Goal: Information Seeking & Learning: Check status

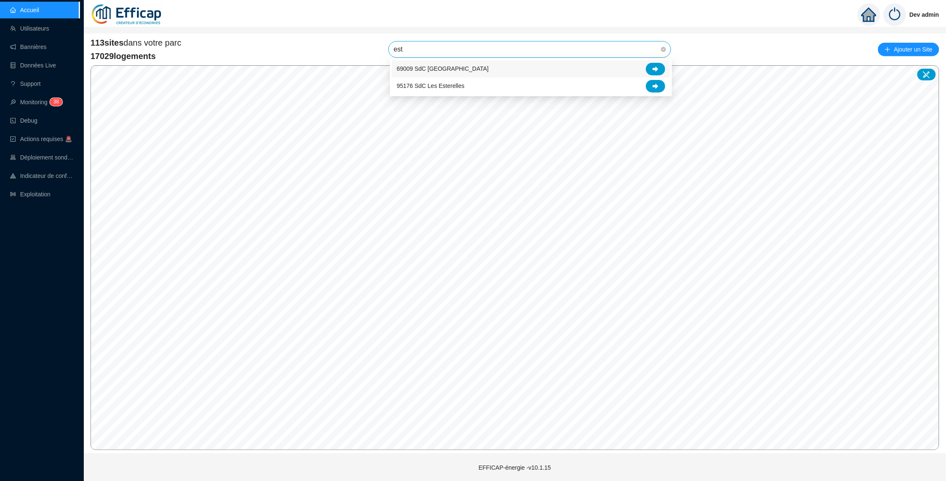
type input "este"
click at [648, 65] on div at bounding box center [655, 69] width 19 height 13
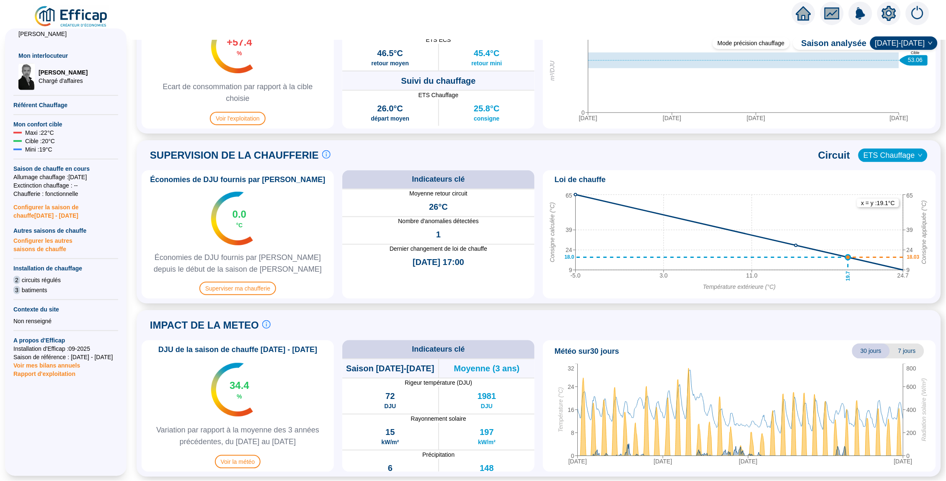
scroll to position [162, 0]
click at [236, 291] on span "Superviser ma chaufferie" at bounding box center [237, 288] width 77 height 13
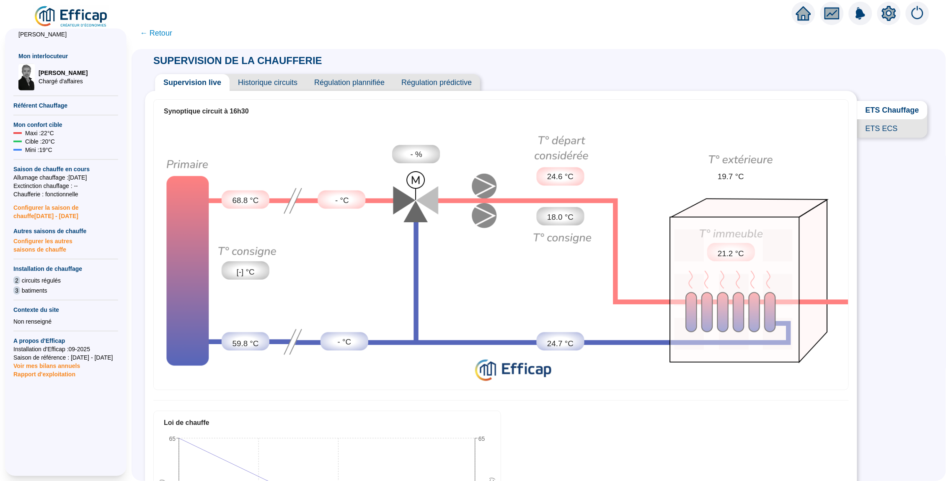
click at [286, 82] on span "Historique circuits" at bounding box center [268, 82] width 76 height 17
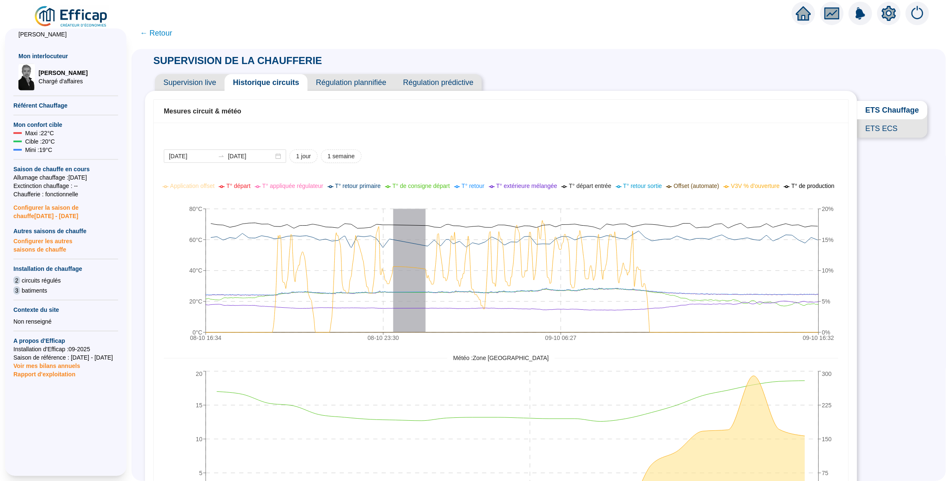
click at [183, 80] on span "Supervision live" at bounding box center [190, 82] width 70 height 17
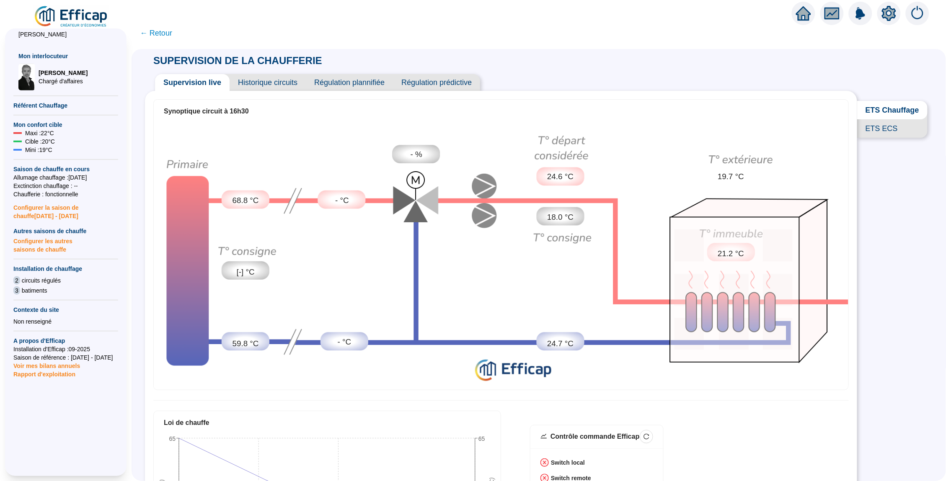
click at [166, 35] on span "← Retour" at bounding box center [156, 33] width 32 height 12
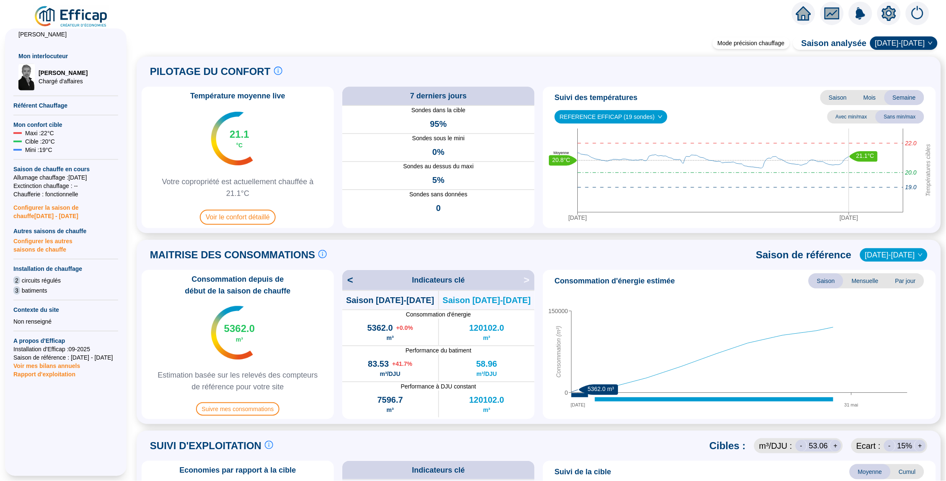
click at [649, 121] on span "REFERENCE EFFICAP (19 sondes)" at bounding box center [611, 117] width 103 height 13
click at [537, 173] on div "Température moyenne live 21.1 °C Votre copropriété est actuellement chauffée à …" at bounding box center [539, 158] width 794 height 142
click at [805, 13] on icon "home" at bounding box center [803, 14] width 15 height 12
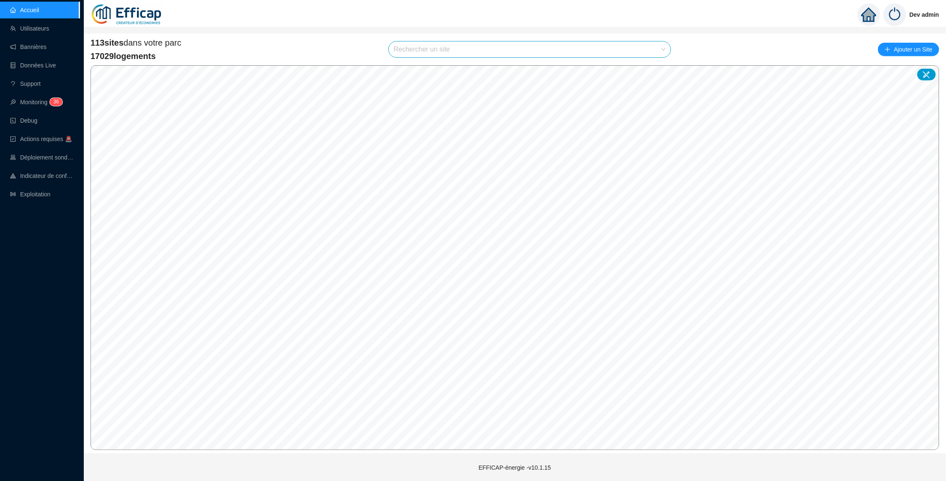
click at [428, 46] on input "search" at bounding box center [526, 49] width 264 height 16
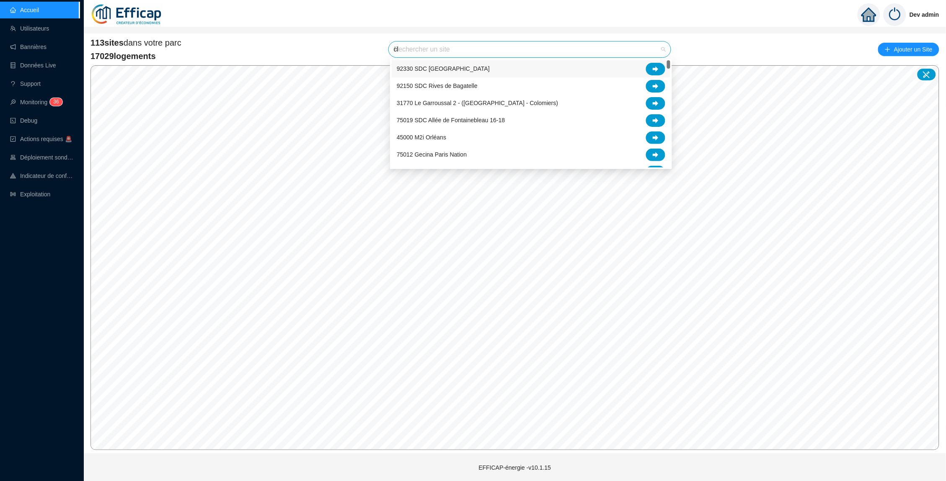
type input "cle"
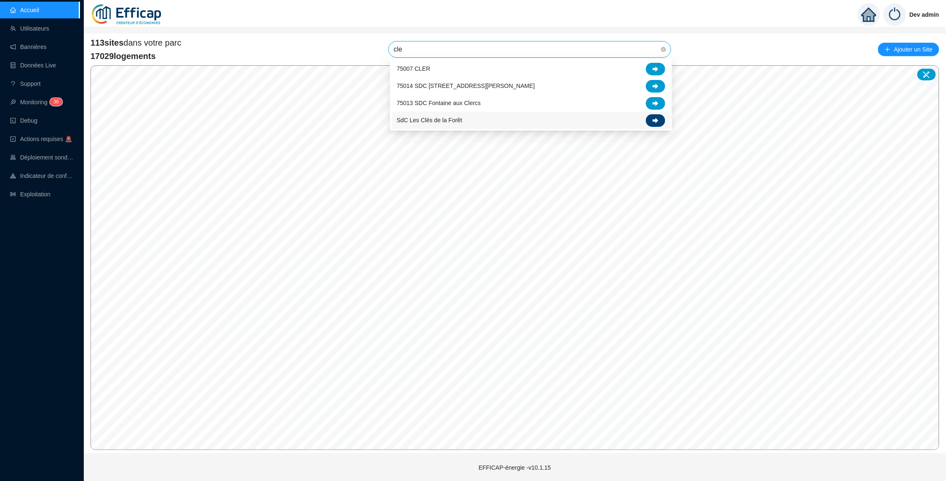
click at [653, 119] on icon at bounding box center [656, 120] width 6 height 5
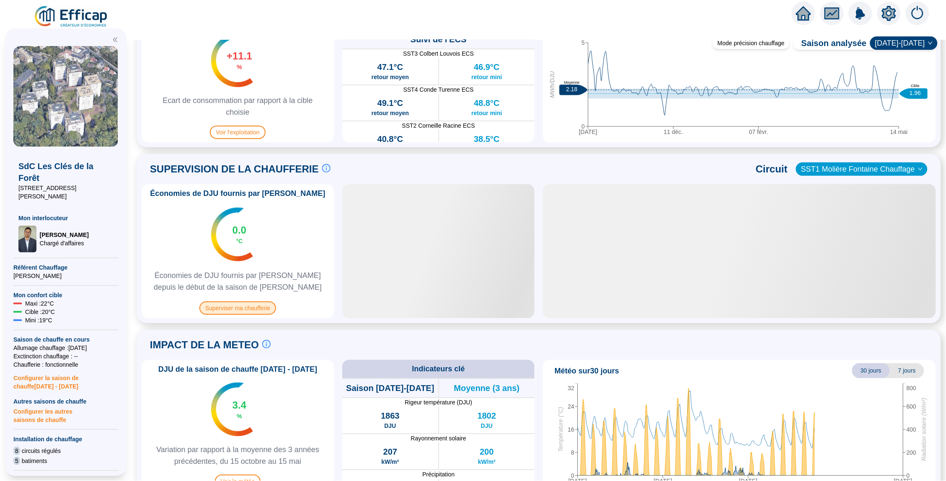
click at [246, 314] on span "Superviser ma chaufferie" at bounding box center [237, 308] width 77 height 13
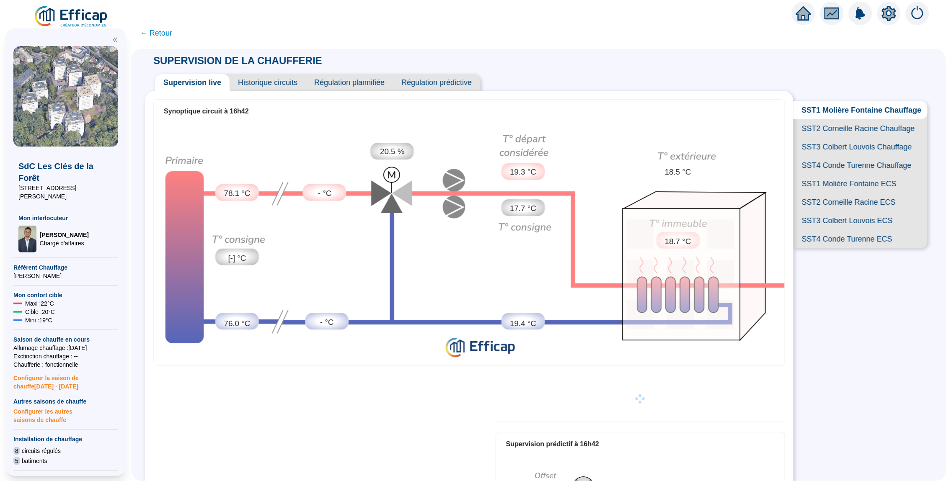
click at [841, 125] on span "SST2 Corneille Racine Chauffage" at bounding box center [860, 128] width 134 height 18
click at [283, 81] on span "Historique circuits" at bounding box center [268, 82] width 76 height 17
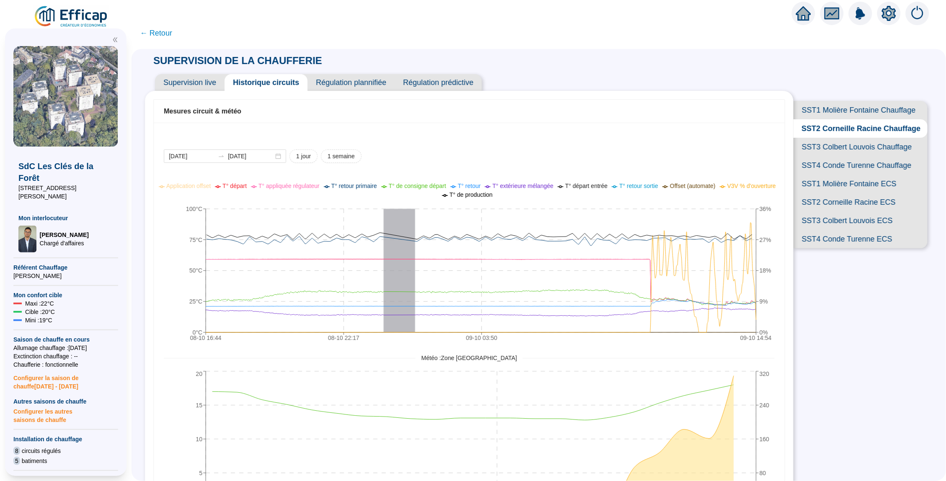
click at [847, 107] on span "SST1 Molière Fontaine Chauffage" at bounding box center [860, 110] width 134 height 18
